Goal: Information Seeking & Learning: Learn about a topic

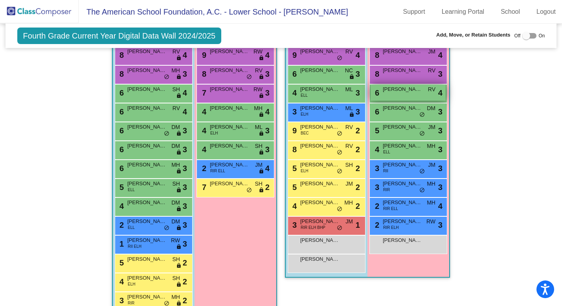
scroll to position [926, 0]
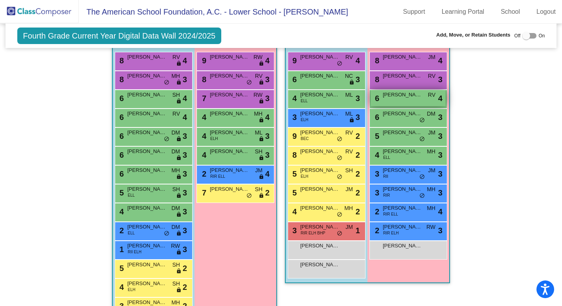
click at [396, 108] on div "6 [PERSON_NAME] DM lock do_not_disturb_alt 3" at bounding box center [408, 117] width 78 height 19
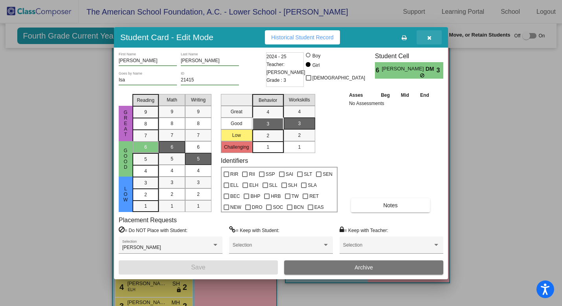
click at [430, 36] on icon "button" at bounding box center [429, 37] width 4 height 5
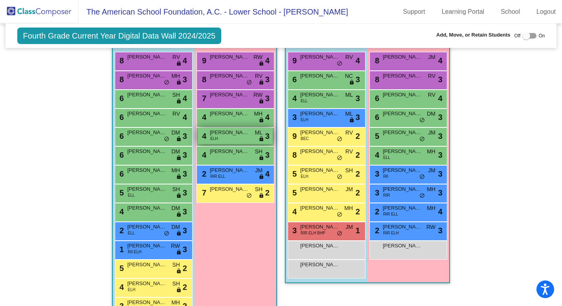
click at [225, 138] on div "4 [PERSON_NAME] ELH ML lock do_not_disturb_alt 3" at bounding box center [235, 136] width 75 height 16
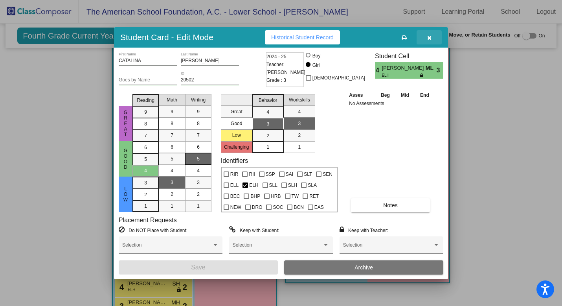
click at [432, 37] on button "button" at bounding box center [428, 37] width 25 height 14
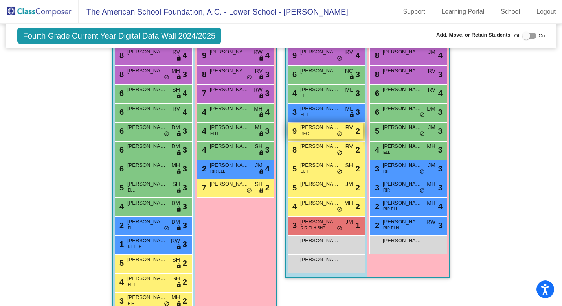
scroll to position [933, 0]
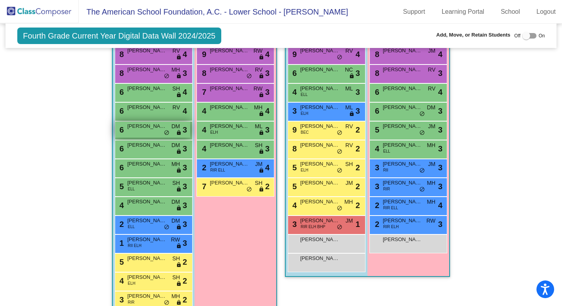
click at [149, 131] on div "6 [PERSON_NAME] DM lock do_not_disturb_alt 3" at bounding box center [152, 129] width 75 height 16
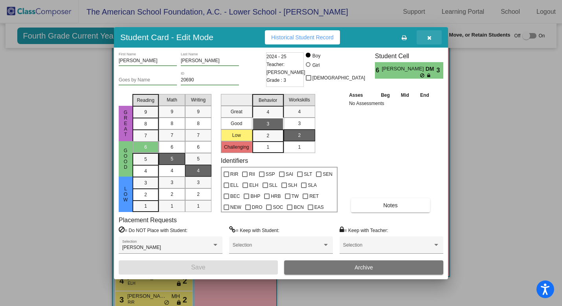
click at [428, 38] on icon "button" at bounding box center [429, 37] width 4 height 5
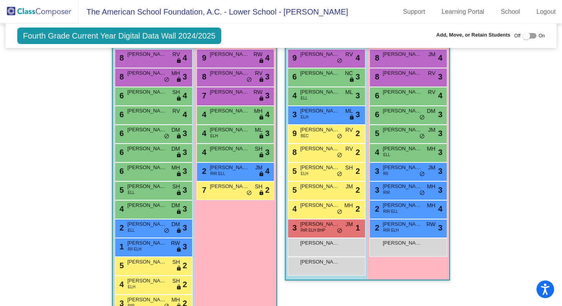
scroll to position [931, 0]
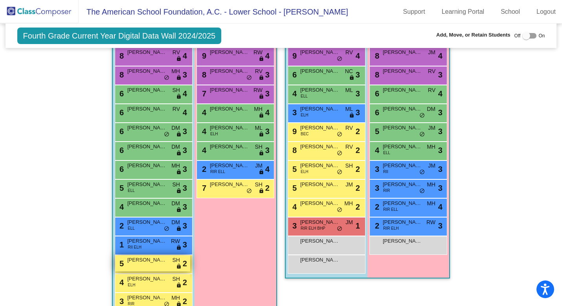
click at [156, 266] on div "5 [PERSON_NAME] [PERSON_NAME] lock do_not_disturb_alt 2" at bounding box center [152, 263] width 75 height 16
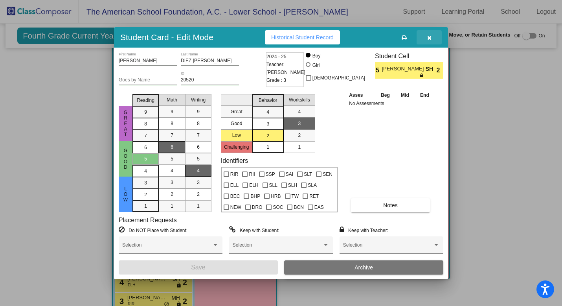
click at [430, 37] on icon "button" at bounding box center [429, 37] width 4 height 5
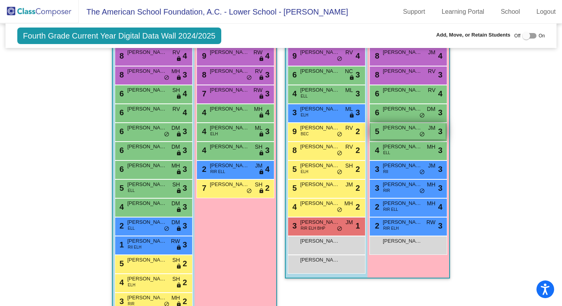
scroll to position [953, 0]
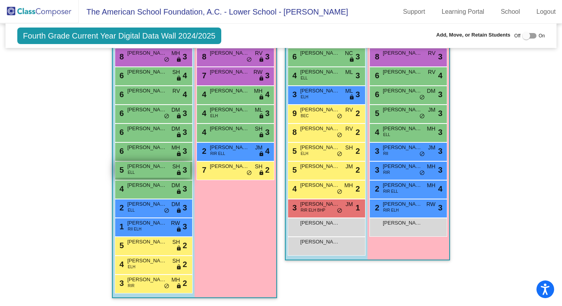
click at [162, 167] on div "5 [PERSON_NAME] ELL SH lock do_not_disturb_alt 3" at bounding box center [152, 169] width 75 height 16
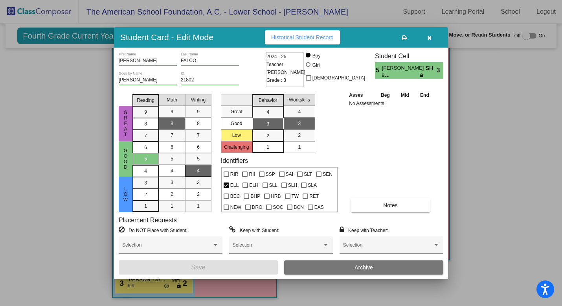
click at [428, 37] on icon "button" at bounding box center [429, 37] width 4 height 5
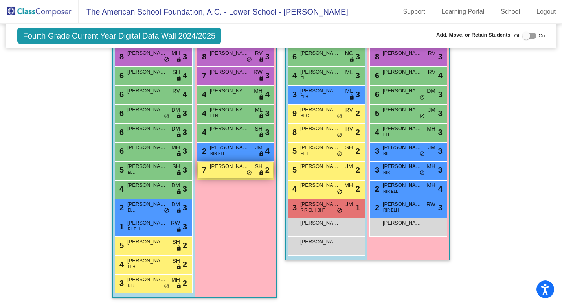
click at [233, 169] on div "7 [PERSON_NAME] SH lock do_not_disturb_alt 2" at bounding box center [235, 169] width 75 height 16
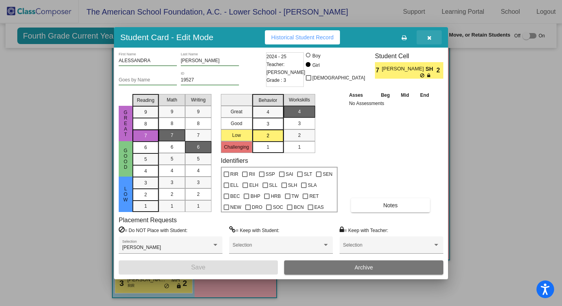
click at [427, 38] on icon "button" at bounding box center [429, 37] width 4 height 5
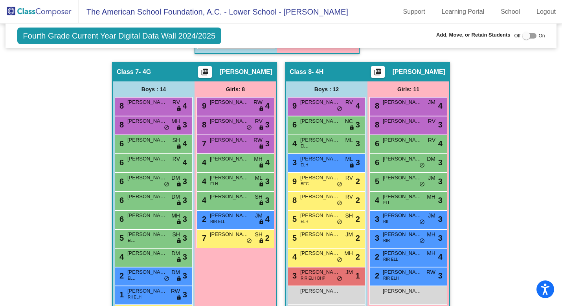
scroll to position [882, 0]
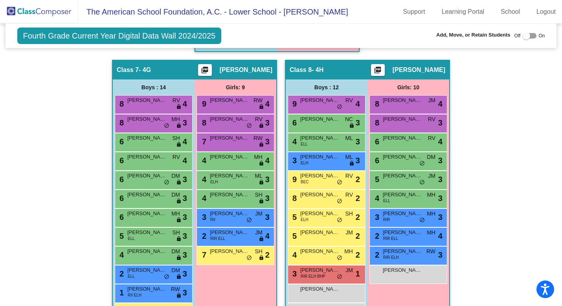
scroll to position [884, 0]
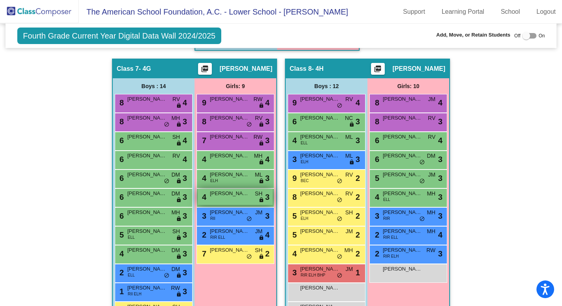
click at [235, 200] on div "4 SERENA LLANO SH lock do_not_disturb_alt 3" at bounding box center [235, 196] width 75 height 16
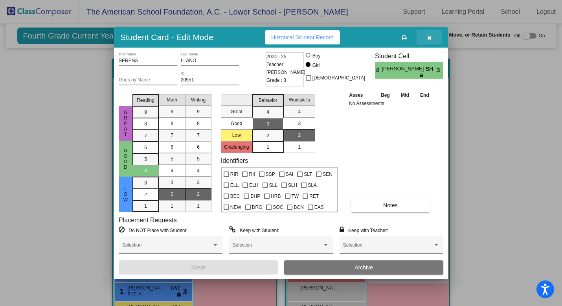
click at [428, 38] on icon "button" at bounding box center [429, 37] width 4 height 5
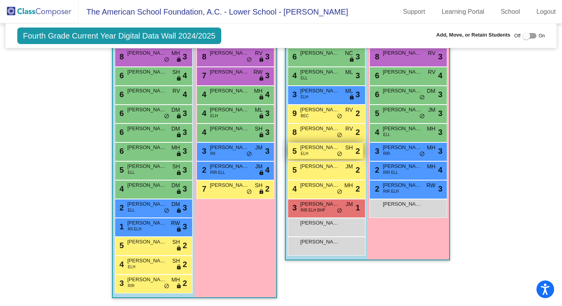
scroll to position [953, 0]
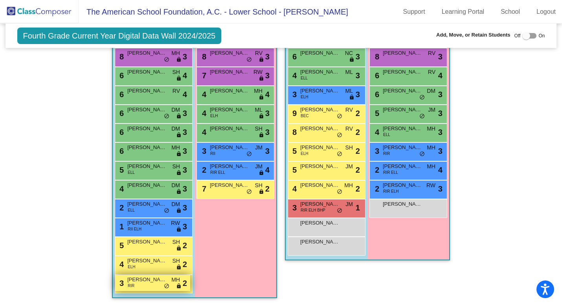
click at [147, 284] on div "3 MATEO MENDEZ RIR MH lock do_not_disturb_alt 2" at bounding box center [152, 282] width 75 height 16
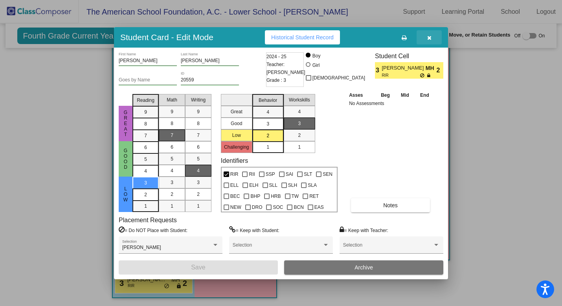
click at [429, 39] on icon "button" at bounding box center [429, 37] width 4 height 5
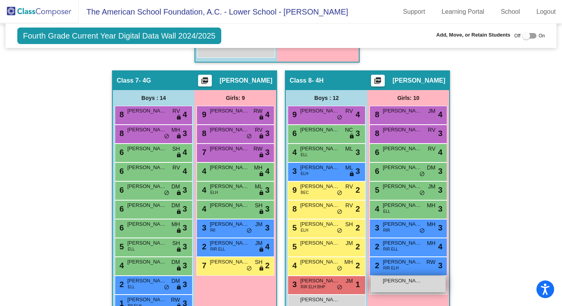
scroll to position [873, 0]
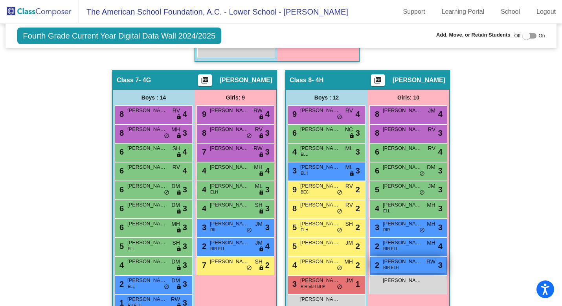
click at [399, 269] on div "2 EUGENIA BARROSO RIR ELH RW lock do_not_disturb_alt 3" at bounding box center [407, 264] width 75 height 16
